Goal: Information Seeking & Learning: Learn about a topic

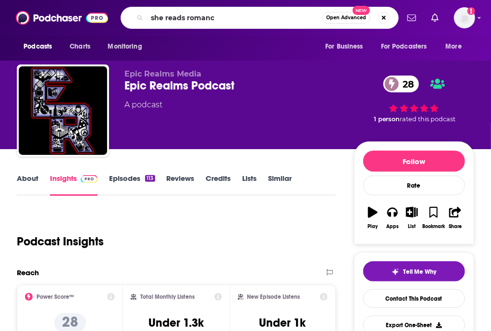
type input "she reads romance"
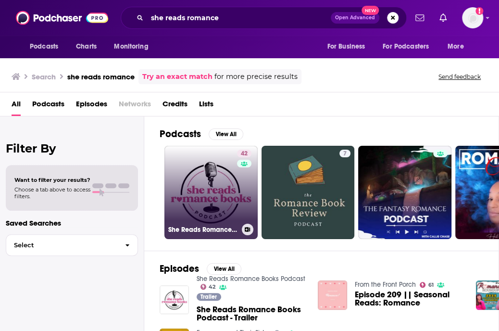
click at [205, 170] on link "42 She Reads Romance Books Podcast" at bounding box center [210, 192] width 93 height 93
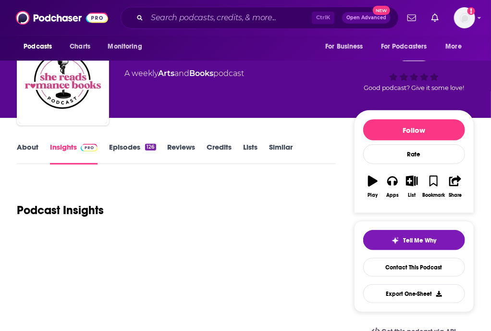
scroll to position [48, 0]
